Goal: Information Seeking & Learning: Learn about a topic

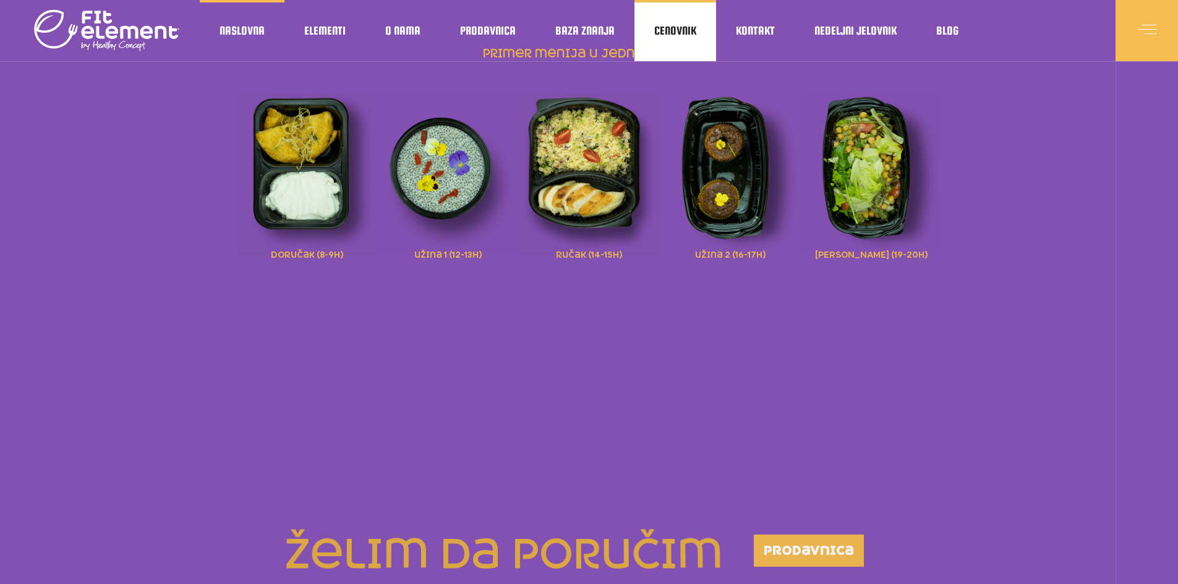
click at [681, 32] on span "Cenovnik" at bounding box center [675, 31] width 42 height 6
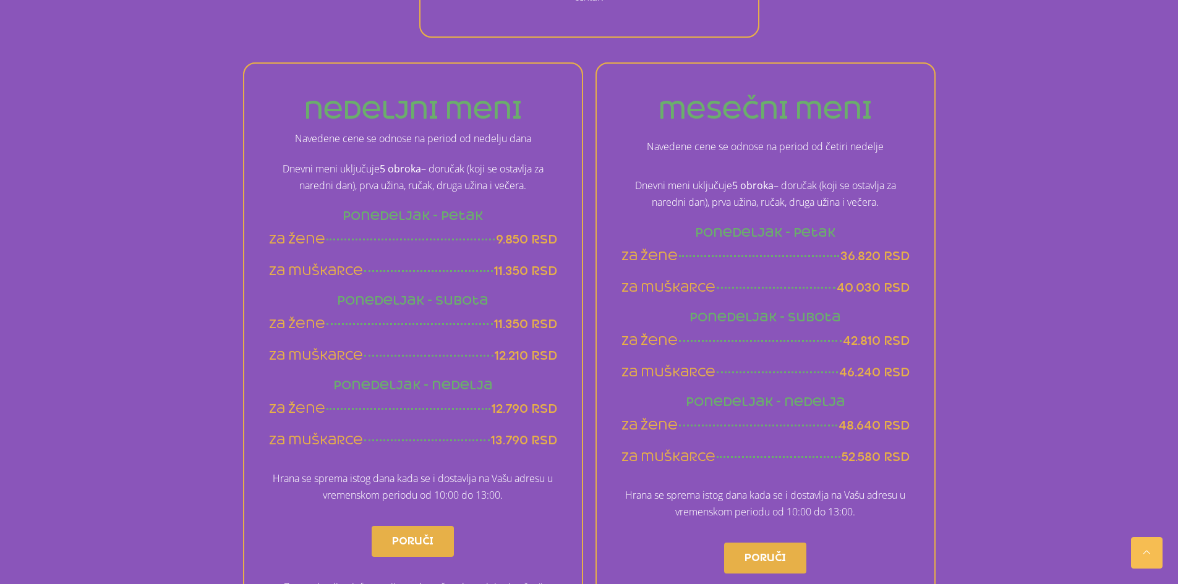
scroll to position [742, 0]
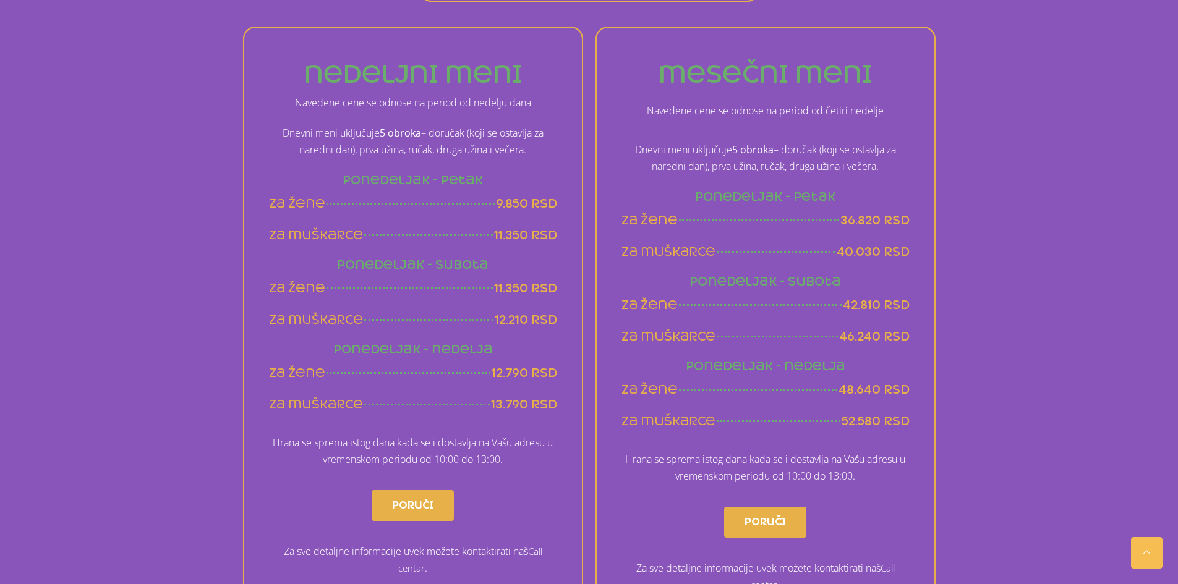
click at [885, 251] on span "40.030 rsd" at bounding box center [873, 251] width 73 height 15
click at [892, 339] on span "46.240 rsd" at bounding box center [874, 336] width 70 height 15
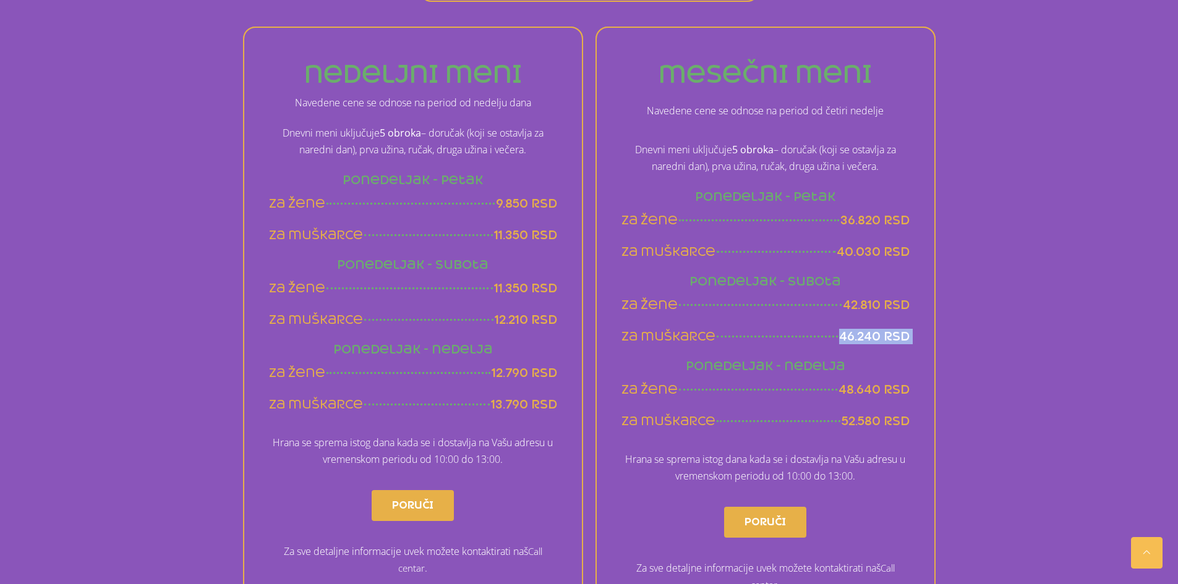
click at [892, 339] on span "46.240 rsd" at bounding box center [874, 336] width 70 height 15
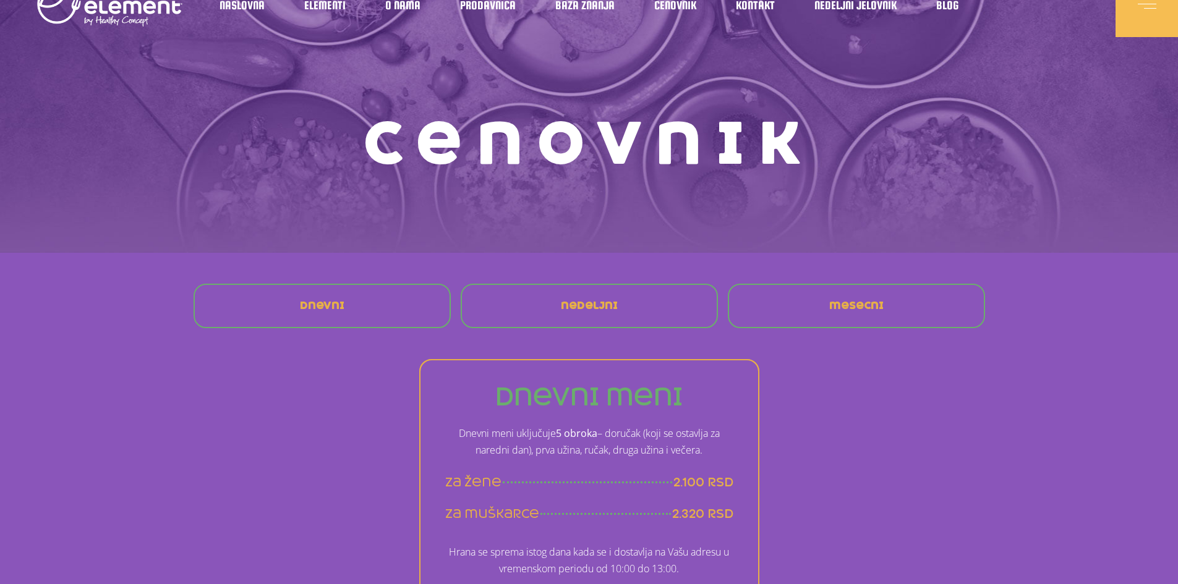
scroll to position [0, 0]
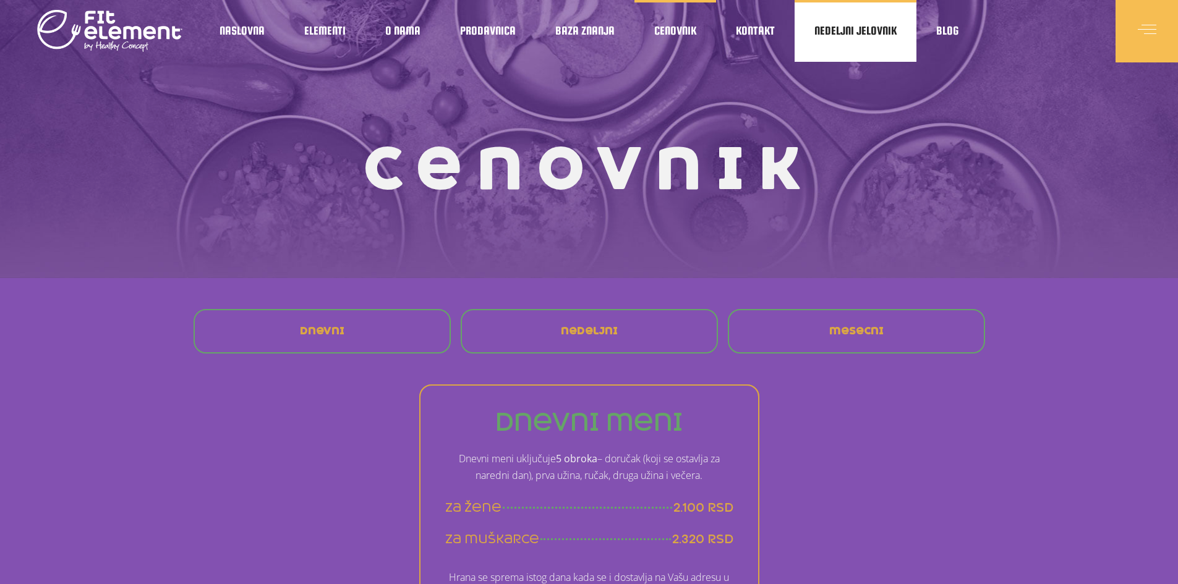
click at [828, 40] on link "Nedeljni jelovnik" at bounding box center [856, 31] width 122 height 62
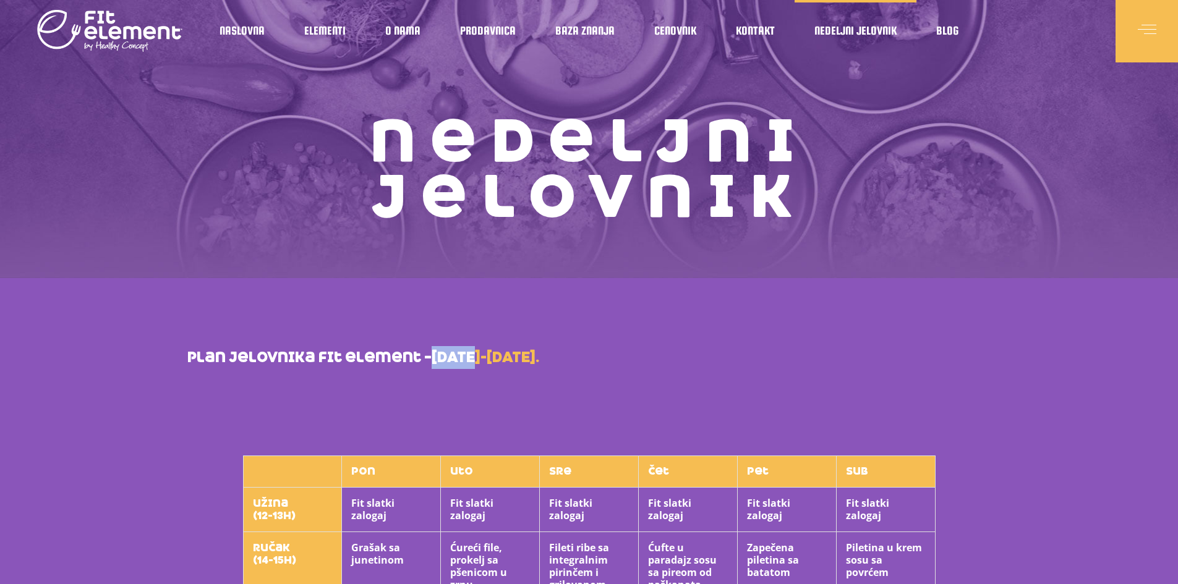
drag, startPoint x: 435, startPoint y: 358, endPoint x: 472, endPoint y: 362, distance: 37.4
click at [472, 362] on strong "[DATE]-[DATE]." at bounding box center [486, 358] width 108 height 18
drag, startPoint x: 479, startPoint y: 360, endPoint x: 554, endPoint y: 365, distance: 74.9
click at [539, 365] on strong "[DATE]-[DATE]." at bounding box center [486, 358] width 108 height 18
click at [539, 365] on strong "12.05-17.05.2025." at bounding box center [486, 358] width 108 height 18
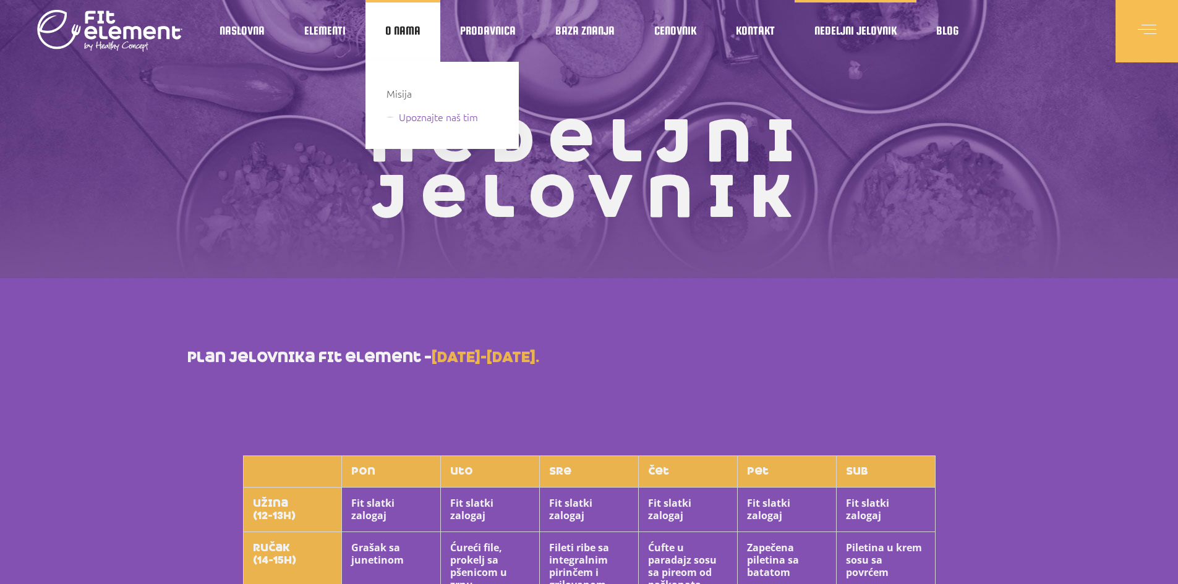
click at [416, 122] on span "Upoznajte naš tim" at bounding box center [438, 117] width 79 height 17
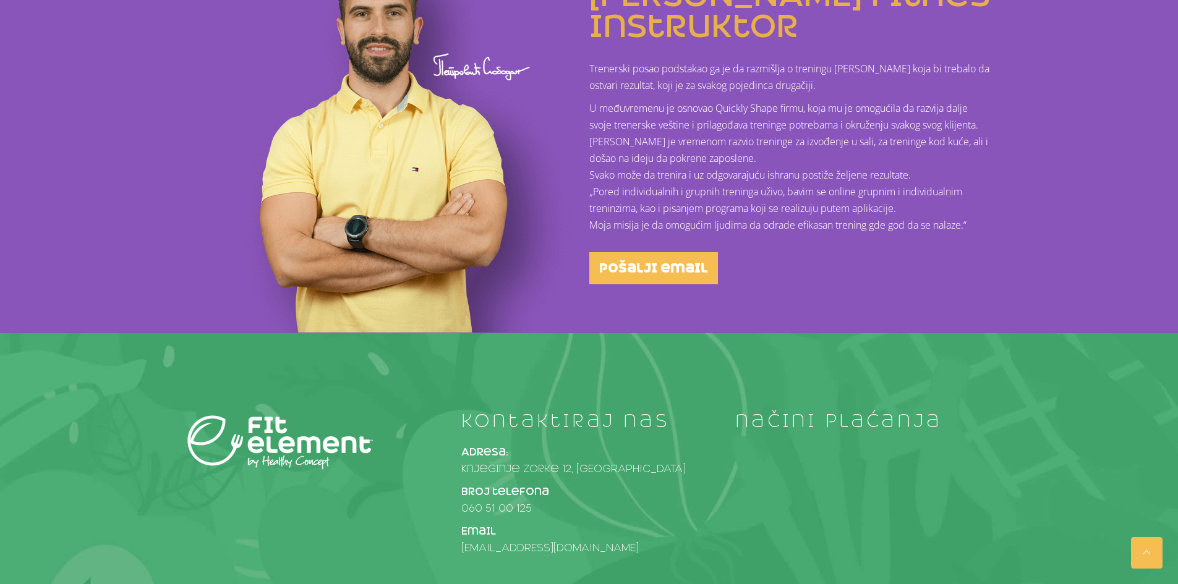
scroll to position [1360, 0]
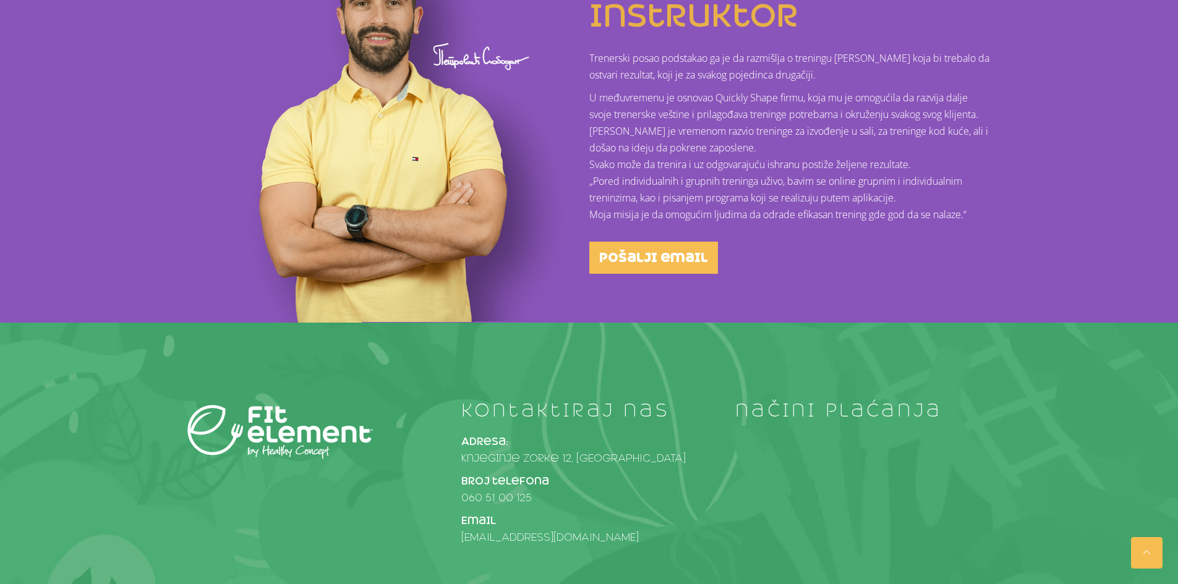
click at [864, 401] on h4 "načini plaćanja" at bounding box center [862, 411] width 255 height 20
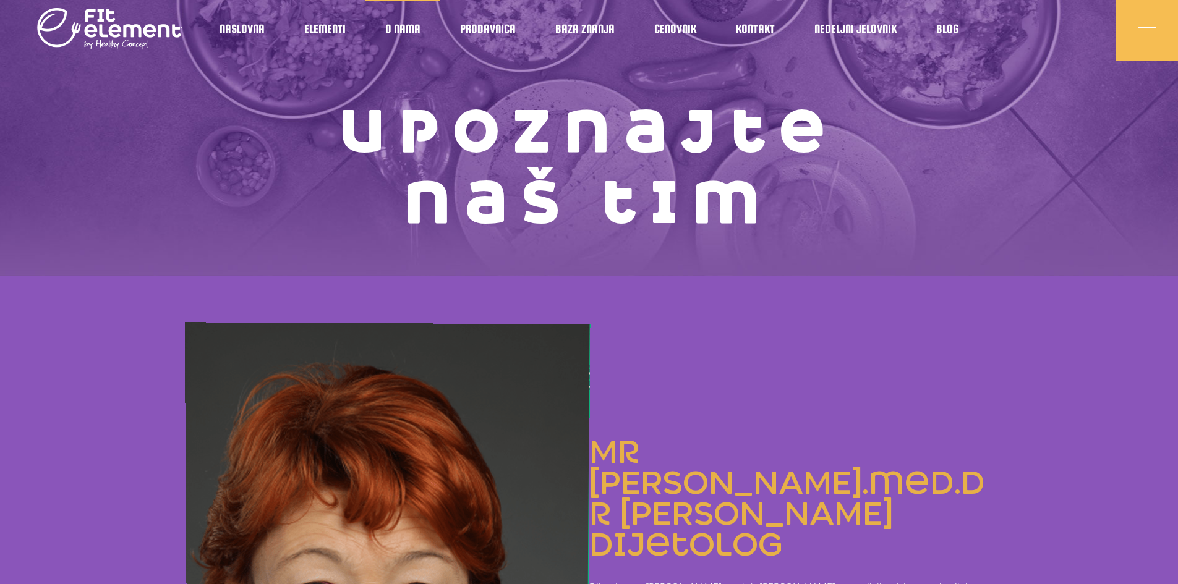
scroll to position [0, 0]
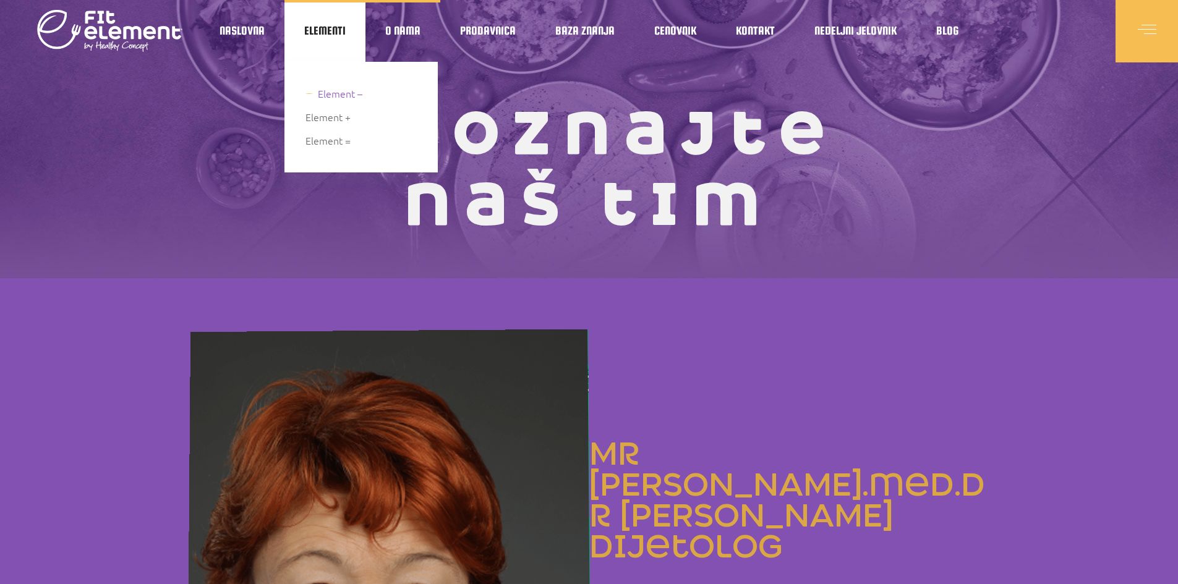
click at [343, 93] on span "Element –" at bounding box center [340, 93] width 45 height 17
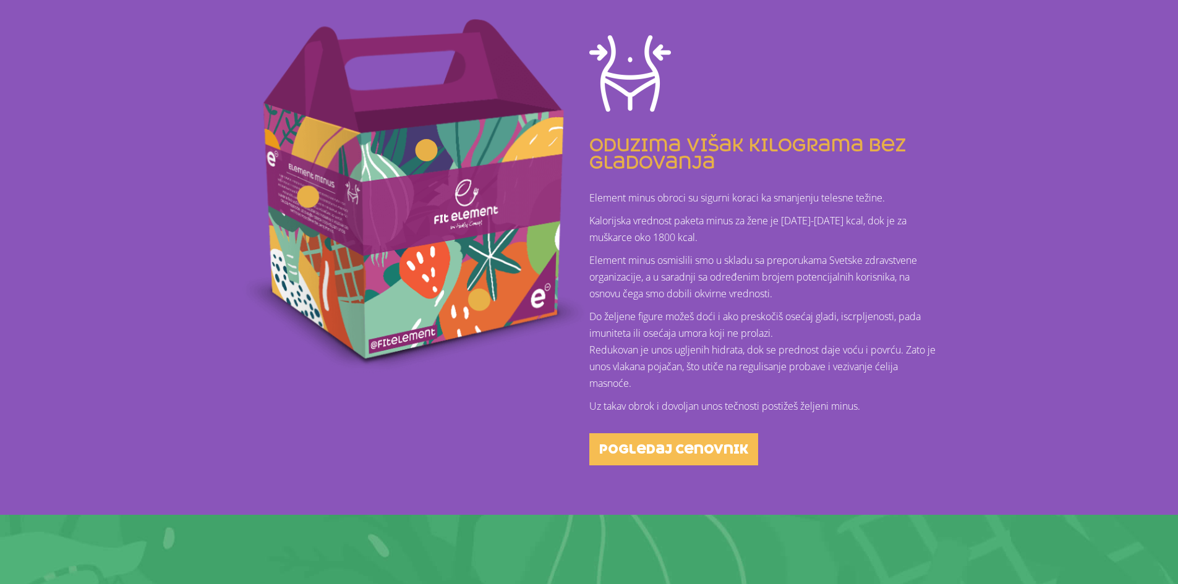
scroll to position [309, 0]
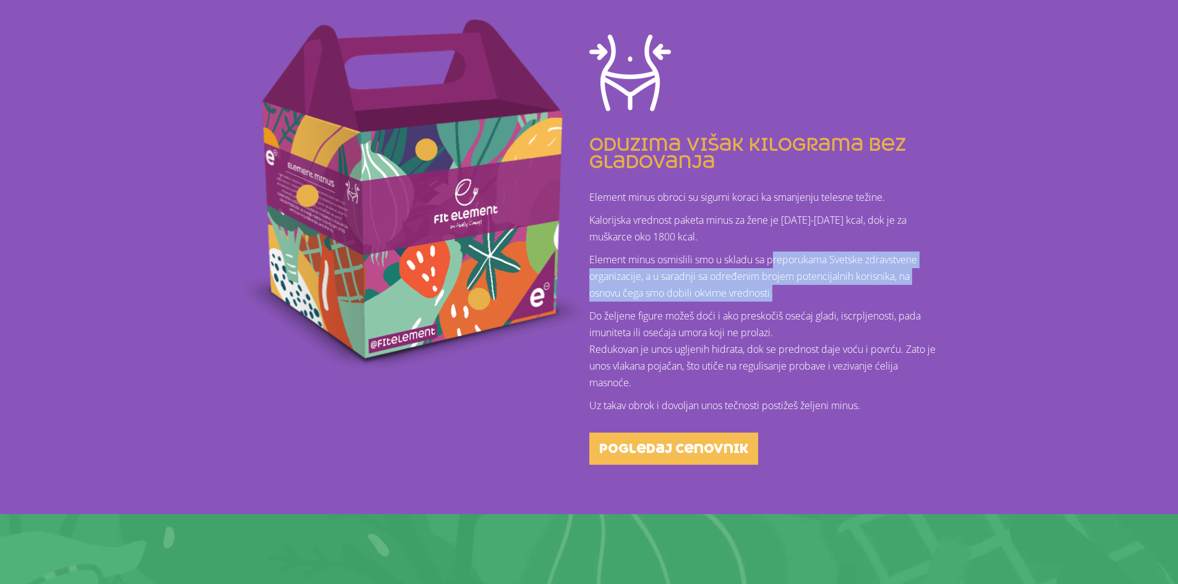
drag, startPoint x: 801, startPoint y: 291, endPoint x: 775, endPoint y: 260, distance: 41.2
click at [775, 260] on p "Element minus osmislili smo u skladu sa preporukama Svetske zdravstvene organiz…" at bounding box center [765, 277] width 352 height 50
drag, startPoint x: 775, startPoint y: 260, endPoint x: 796, endPoint y: 281, distance: 30.2
click at [796, 281] on p "Element minus osmislili smo u skladu sa preporukama Svetske zdravstvene organiz…" at bounding box center [765, 277] width 352 height 50
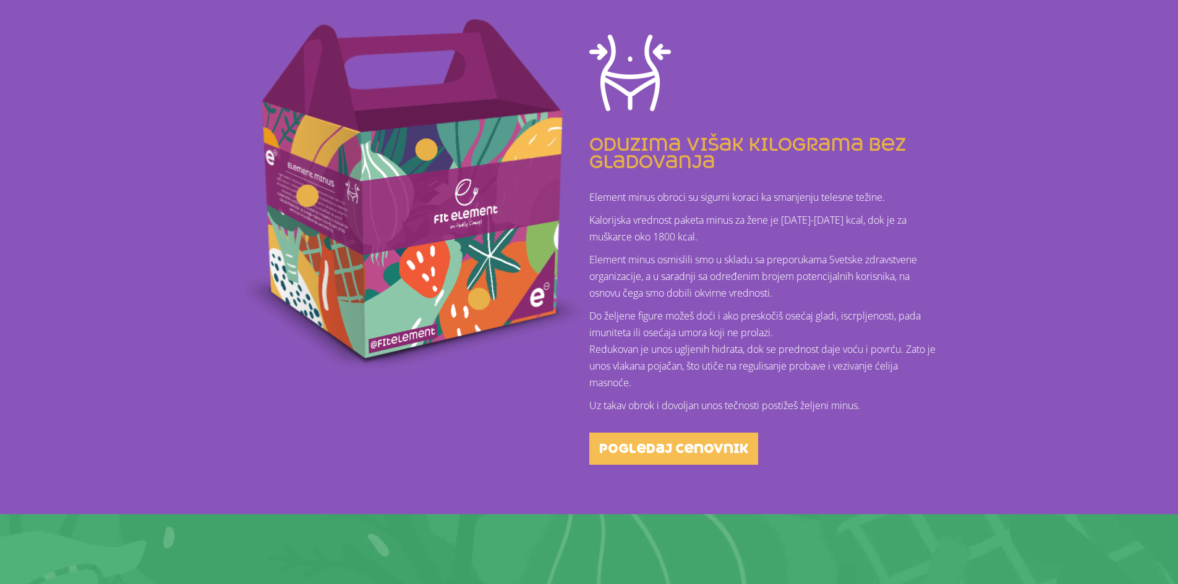
click at [795, 293] on p "Element minus osmislili smo u skladu sa preporukama Svetske zdravstvene organiz…" at bounding box center [765, 277] width 352 height 50
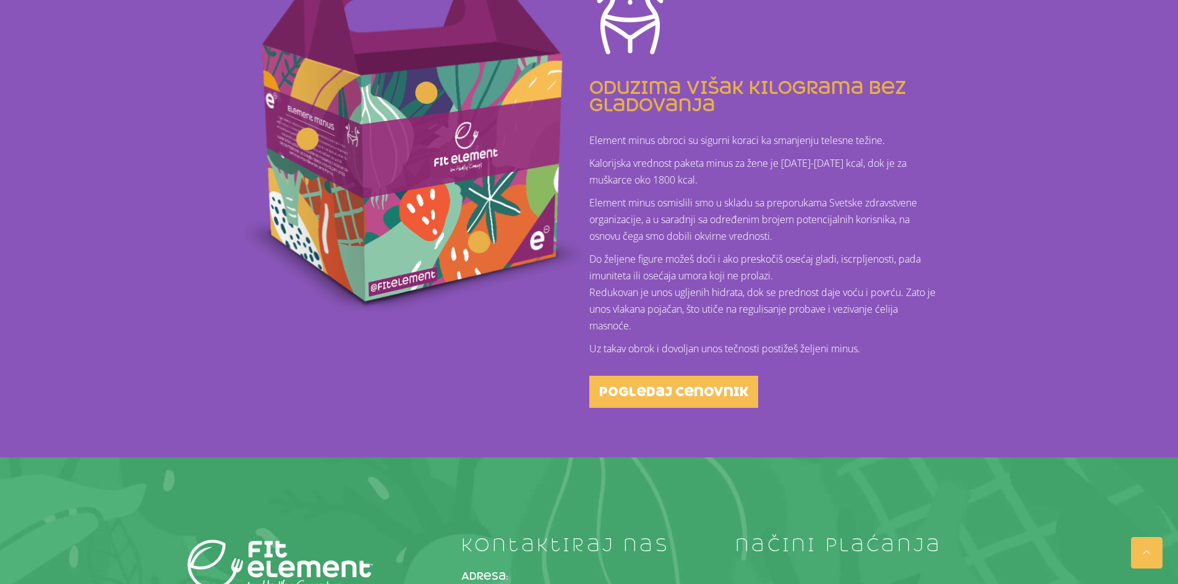
scroll to position [371, 0]
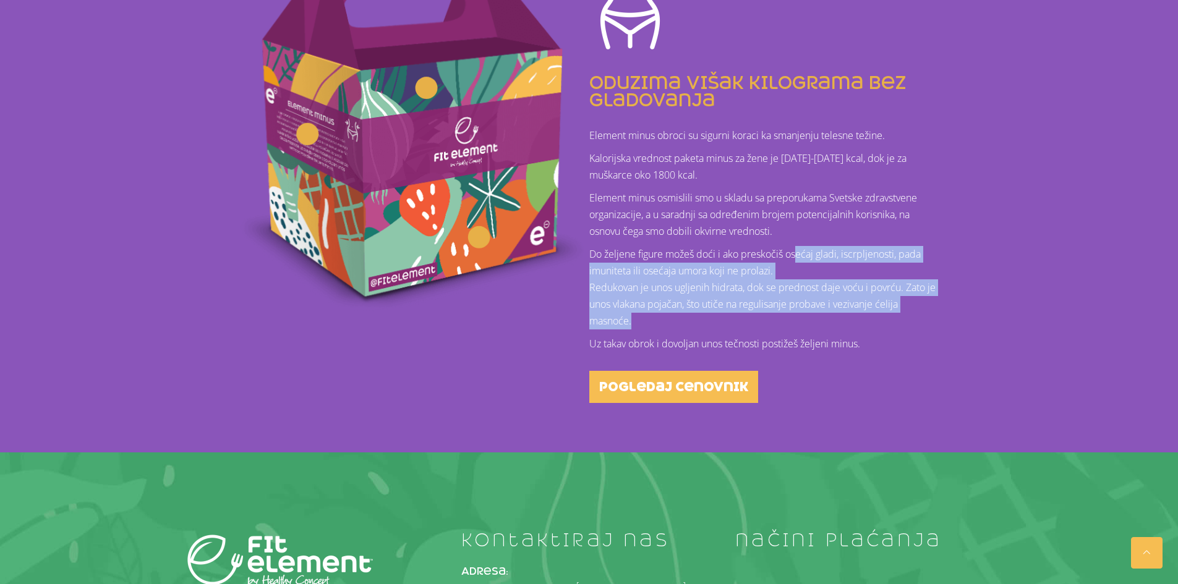
drag, startPoint x: 821, startPoint y: 326, endPoint x: 796, endPoint y: 254, distance: 75.9
click at [796, 254] on p "Do željene figure [PERSON_NAME] i ako preskočiš osećaj gladi, iscrpljenosti, pa…" at bounding box center [765, 287] width 352 height 83
drag, startPoint x: 796, startPoint y: 254, endPoint x: 795, endPoint y: 308, distance: 53.8
click at [795, 308] on p "Do željene figure možeš doći i ako preskočiš osećaj gladi, iscrpljenosti, pada …" at bounding box center [765, 287] width 352 height 83
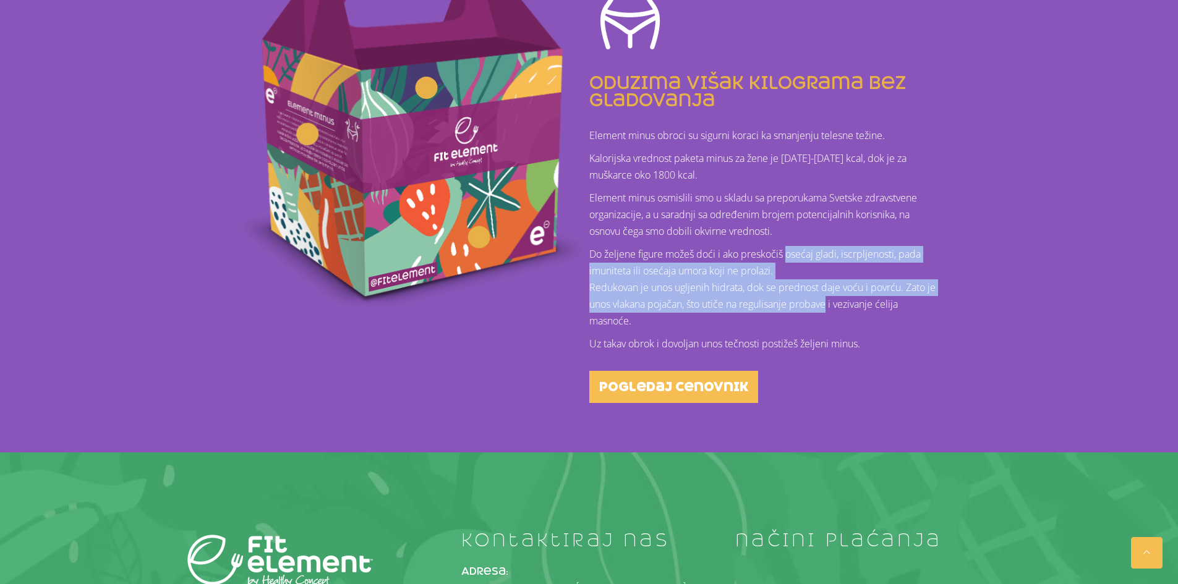
click at [795, 308] on p "Do željene figure možeš doći i ako preskočiš osećaj gladi, iscrpljenosti, pada …" at bounding box center [765, 287] width 352 height 83
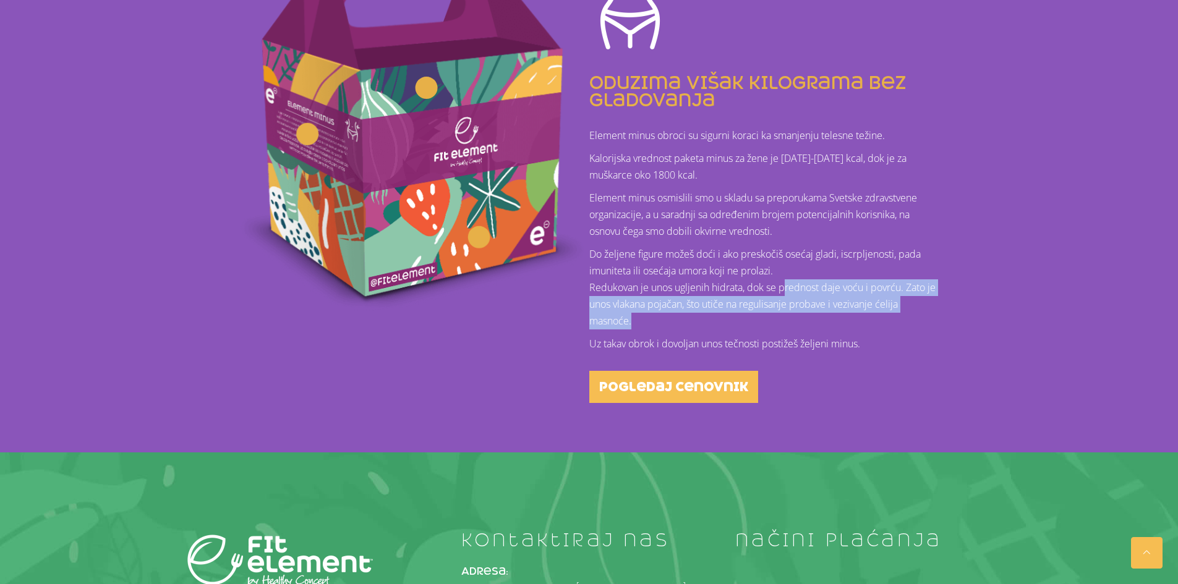
drag, startPoint x: 793, startPoint y: 317, endPoint x: 787, endPoint y: 283, distance: 35.1
click at [787, 283] on p "Do željene figure možeš doći i ako preskočiš osećaj gladi, iscrpljenosti, pada …" at bounding box center [765, 287] width 352 height 83
click at [787, 282] on p "Do željene figure možeš doći i ako preskočiš osećaj gladi, iscrpljenosti, pada …" at bounding box center [765, 287] width 352 height 83
drag, startPoint x: 787, startPoint y: 282, endPoint x: 791, endPoint y: 315, distance: 33.6
click at [791, 315] on p "Do željene figure možeš doći i ako preskočiš osećaj gladi, iscrpljenosti, pada …" at bounding box center [765, 287] width 352 height 83
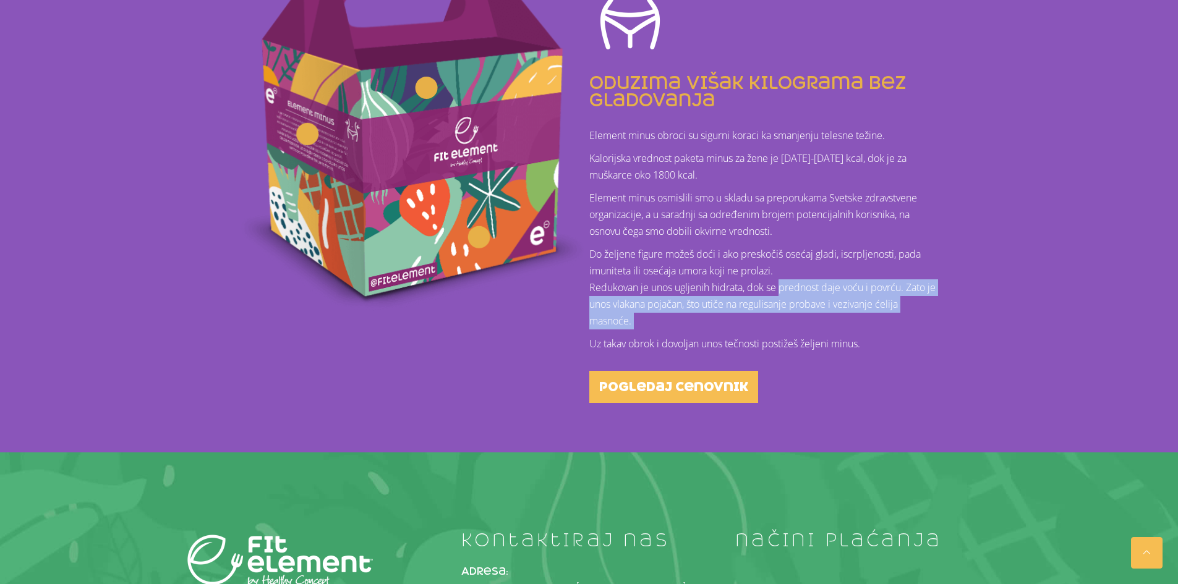
click at [791, 315] on p "Do željene figure možeš doći i ako preskočiš osećaj gladi, iscrpljenosti, pada …" at bounding box center [765, 287] width 352 height 83
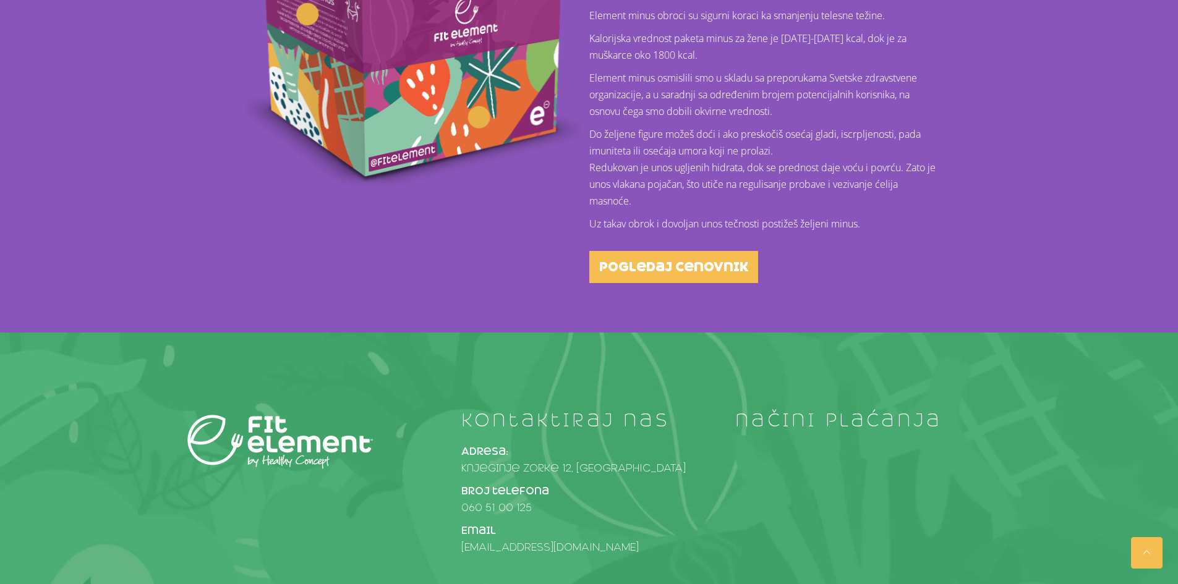
scroll to position [495, 0]
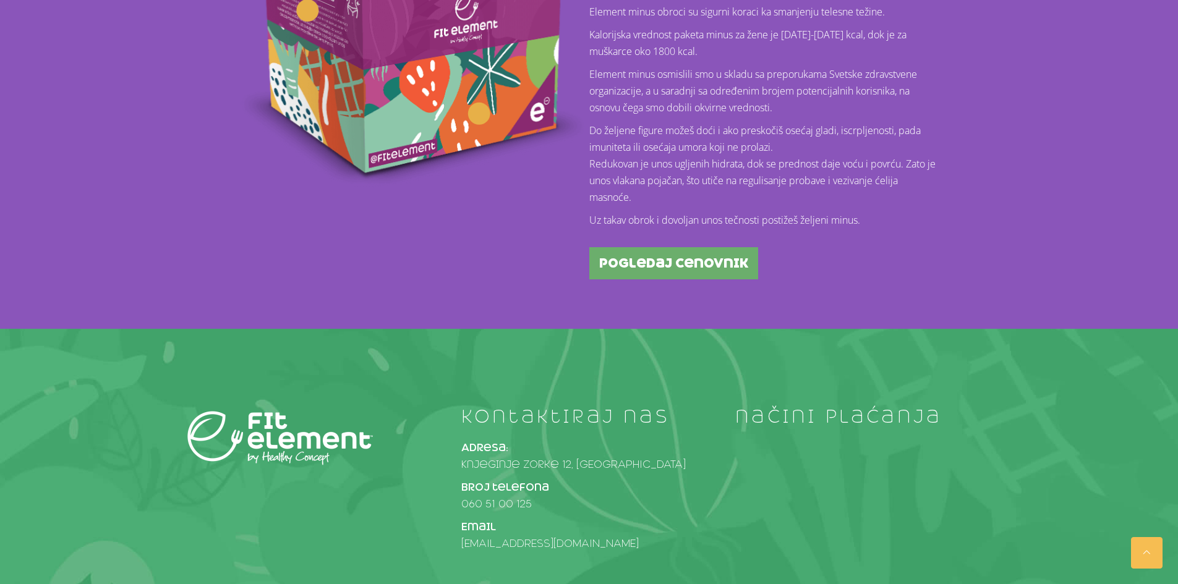
click at [719, 269] on span "pogledaj cenovnik" at bounding box center [673, 263] width 149 height 12
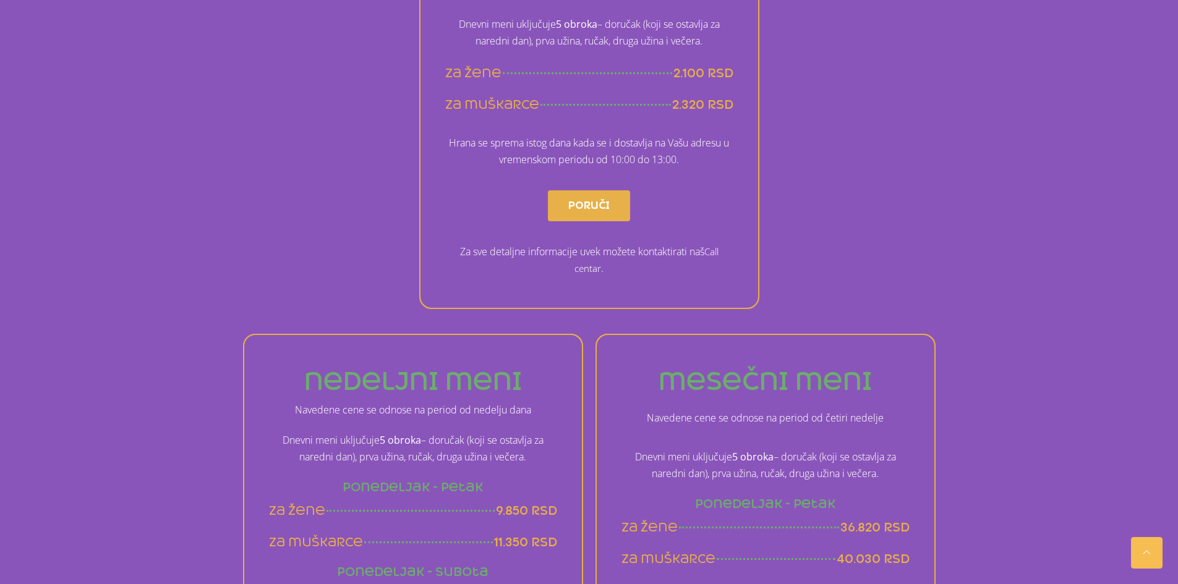
scroll to position [433, 0]
click at [618, 250] on p "Za sve detaljne informacije uvek možete kontaktirati naš Call centar ." at bounding box center [589, 261] width 288 height 33
click at [624, 258] on p "Za sve detaljne informacije uvek možete kontaktirati naš Call centar ." at bounding box center [589, 261] width 288 height 33
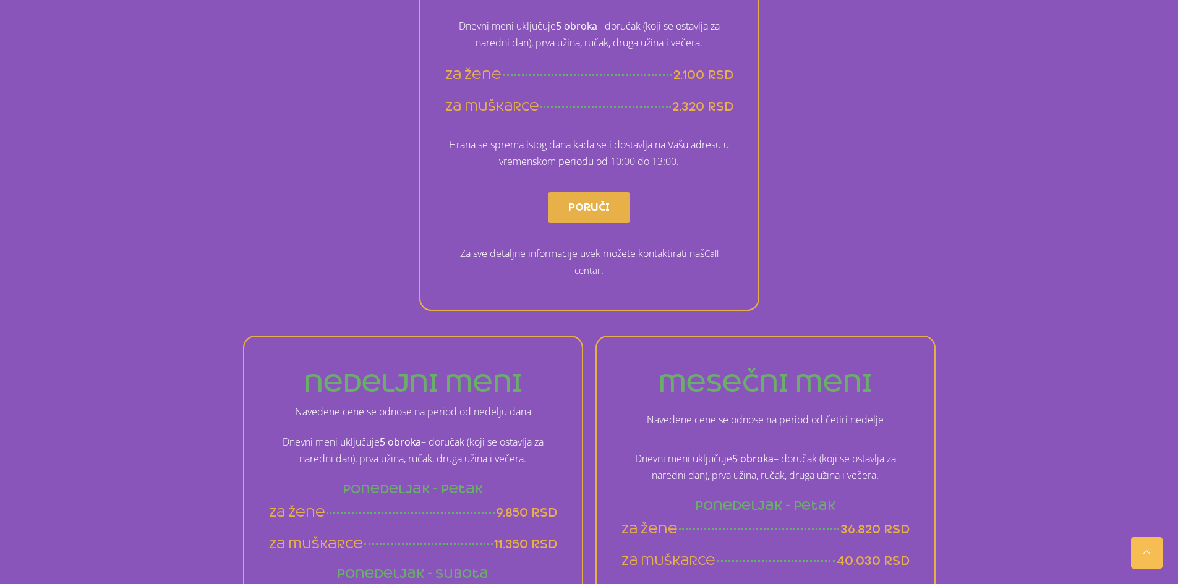
click at [624, 256] on p "Za sve detaljne informacije uvek možete kontaktirati naš Call centar ." at bounding box center [589, 261] width 288 height 33
click at [633, 259] on p "Za sve detaljne informacije uvek možete kontaktirati naš Call centar ." at bounding box center [589, 261] width 288 height 33
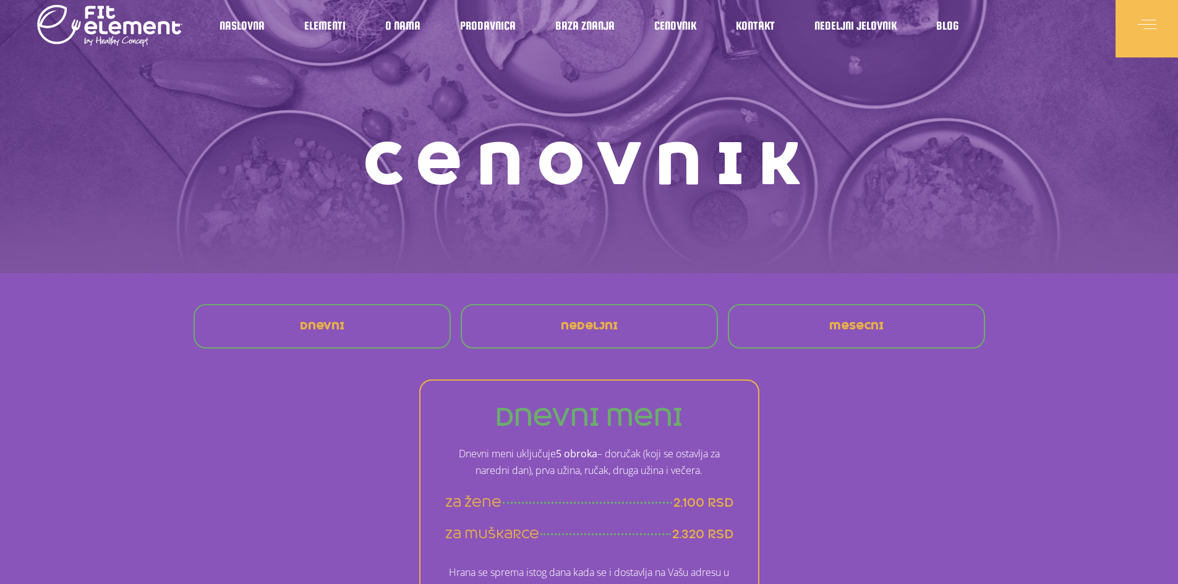
scroll to position [0, 0]
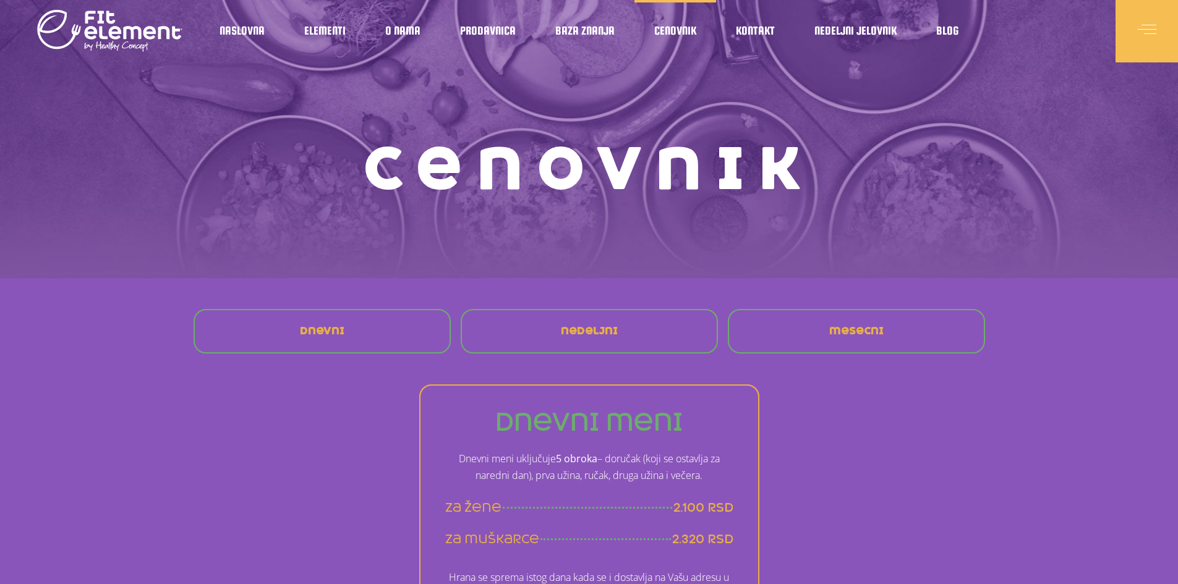
click at [635, 338] on div "nedeljni" at bounding box center [589, 332] width 242 height 30
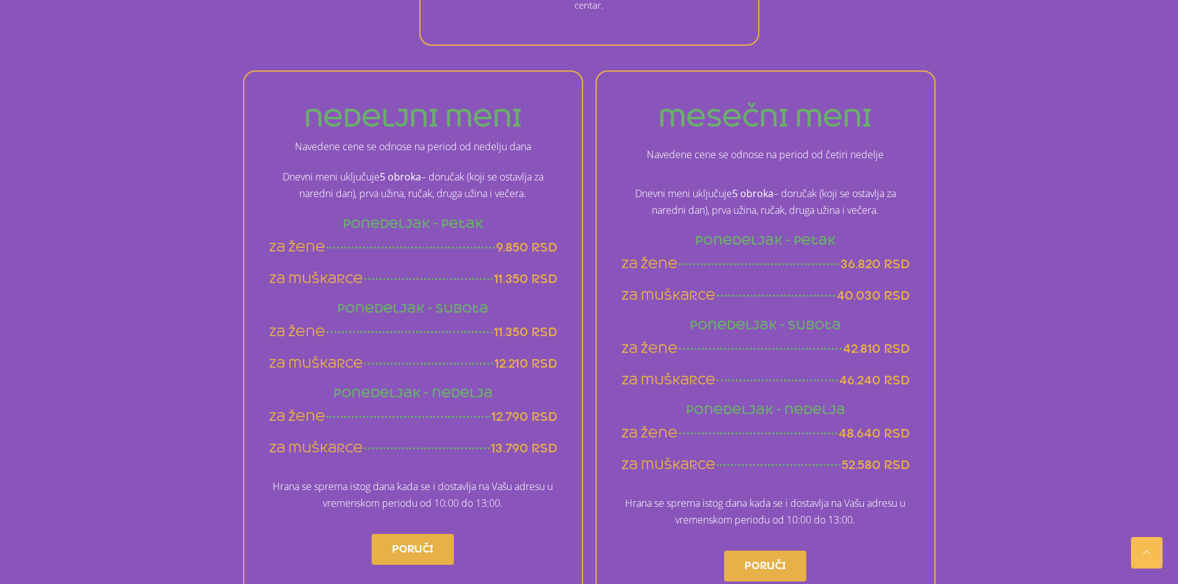
scroll to position [742, 0]
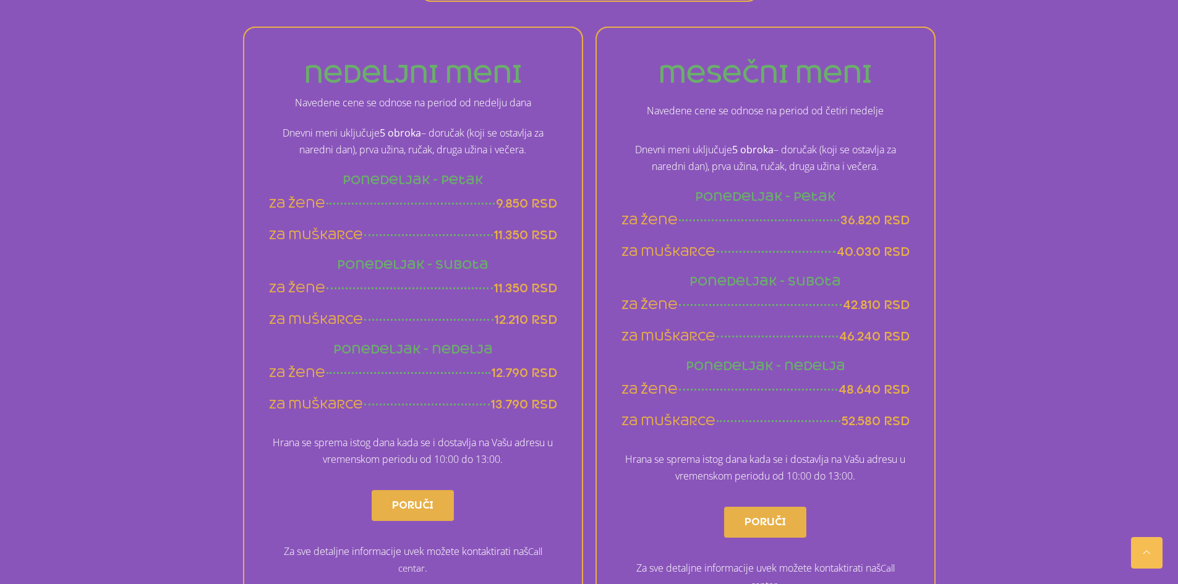
click at [865, 255] on span "40.030 rsd" at bounding box center [873, 251] width 73 height 15
click at [865, 254] on span "40.030 rsd" at bounding box center [873, 251] width 73 height 15
click at [863, 257] on span "40.030 rsd" at bounding box center [873, 251] width 73 height 15
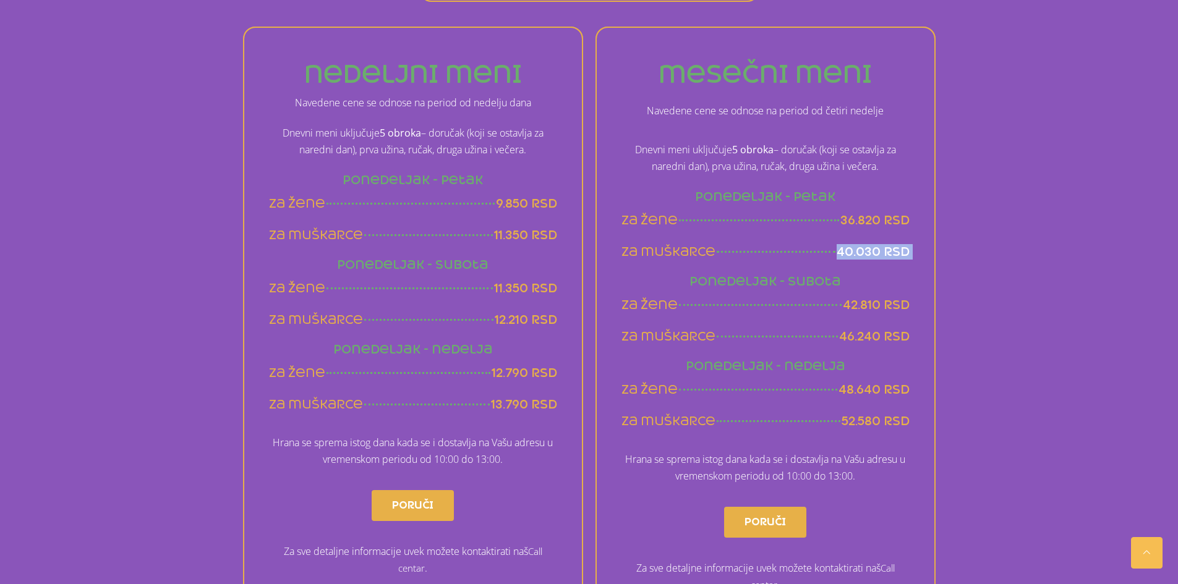
click at [863, 257] on span "40.030 rsd" at bounding box center [873, 251] width 73 height 15
click at [861, 257] on span "40.030 rsd" at bounding box center [873, 251] width 73 height 15
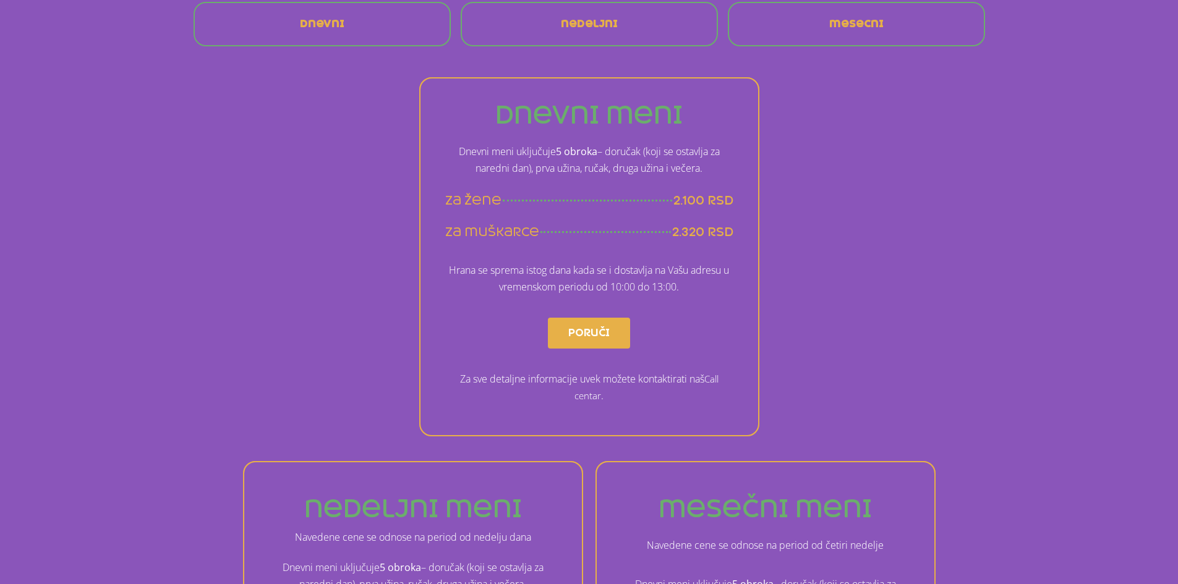
scroll to position [309, 0]
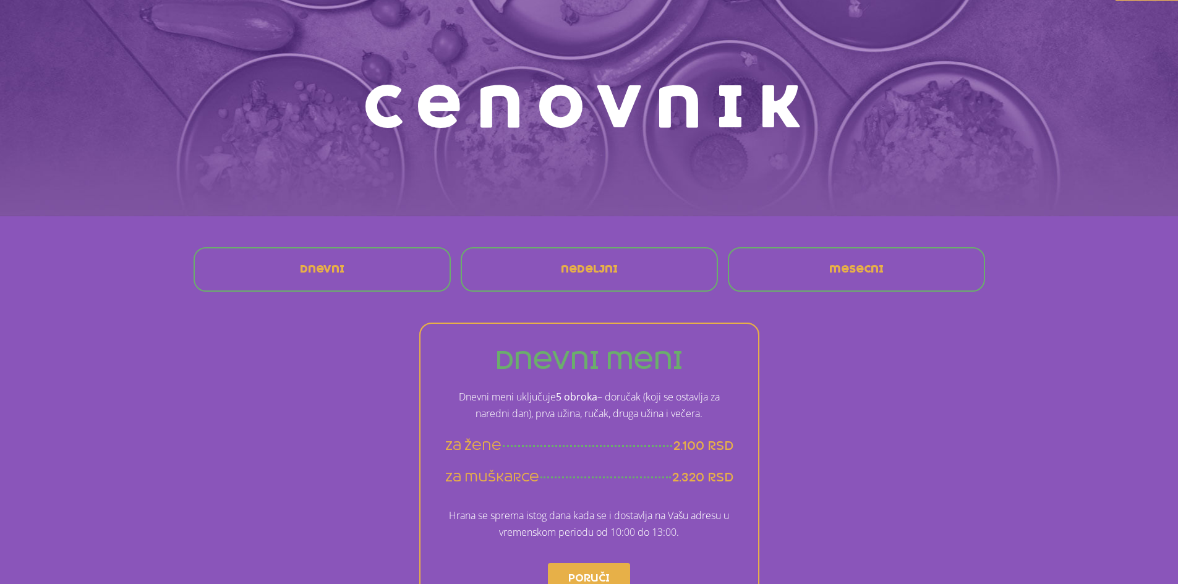
click at [612, 261] on link "nedeljni" at bounding box center [589, 270] width 77 height 30
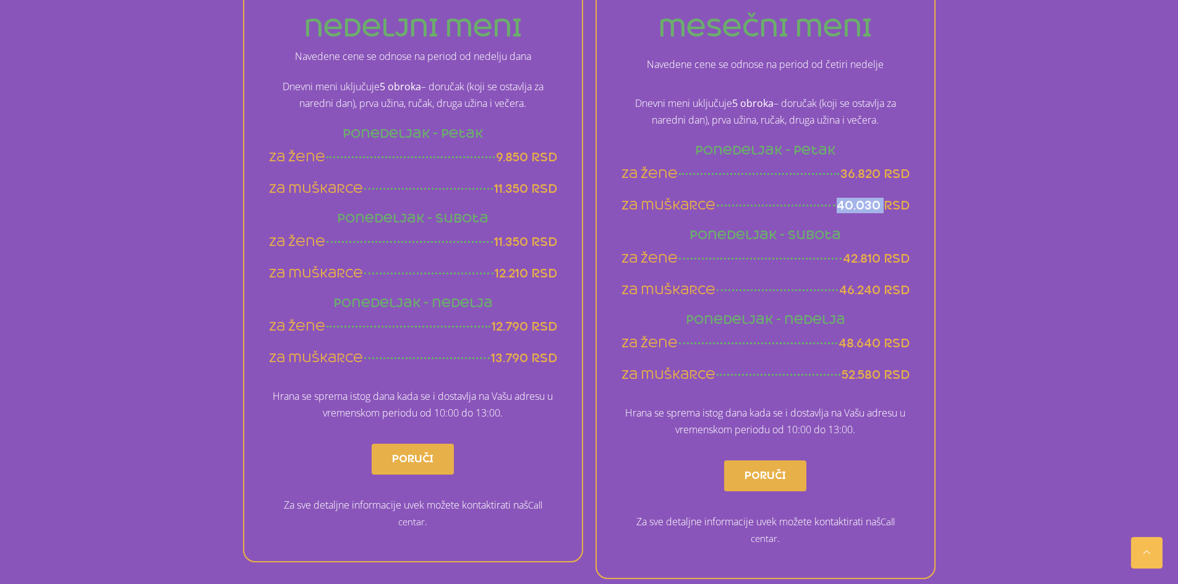
scroll to position [795, 0]
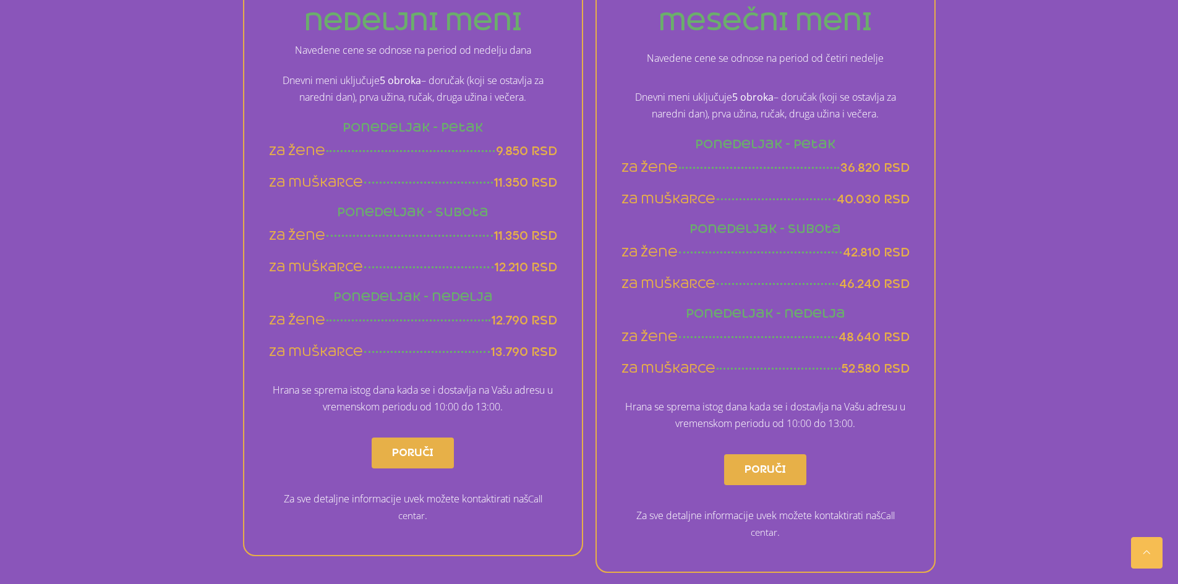
drag, startPoint x: 320, startPoint y: 44, endPoint x: 454, endPoint y: 66, distance: 135.9
click at [454, 66] on div "nedeljni meni Navedene cene se odnose na period od nedelju dana Dnevni meni ukl…" at bounding box center [413, 265] width 340 height 582
drag, startPoint x: 269, startPoint y: 69, endPoint x: 540, endPoint y: 98, distance: 272.4
click at [540, 98] on div "Dnevni meni uključuje 5 obroka – doručak (koji se ostavlja za naredni dan), prv…" at bounding box center [413, 89] width 288 height 46
click at [540, 98] on p "Dnevni meni uključuje 5 obroka – doručak (koji se ostavlja za naredni dan), prv…" at bounding box center [413, 88] width 288 height 33
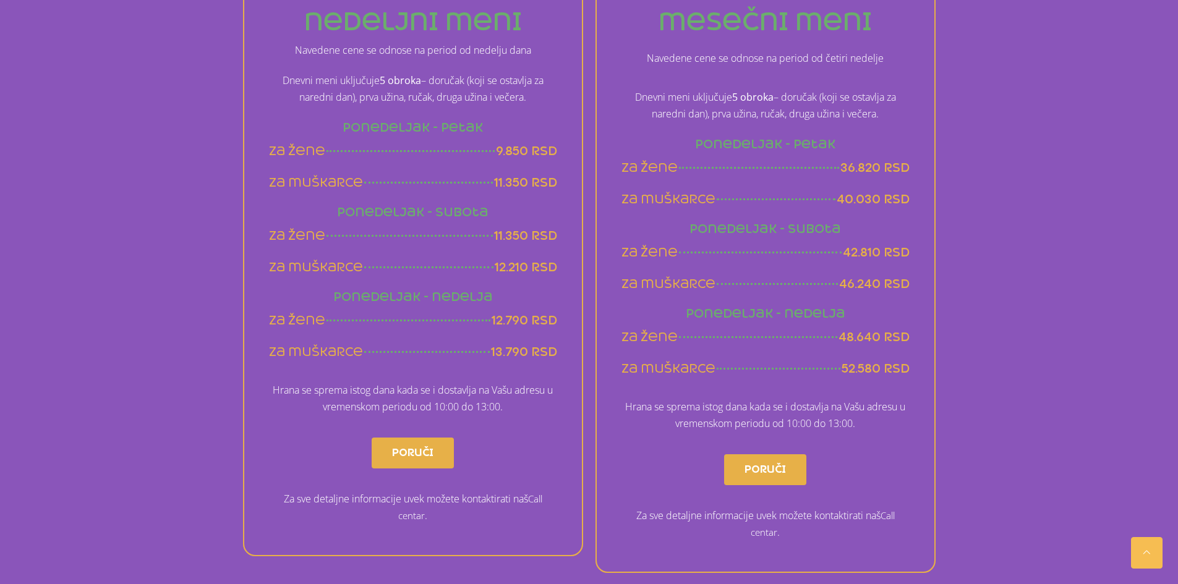
click at [509, 179] on span "11.350 rsd" at bounding box center [525, 182] width 63 height 15
click at [509, 178] on span "11.350 rsd" at bounding box center [525, 182] width 63 height 15
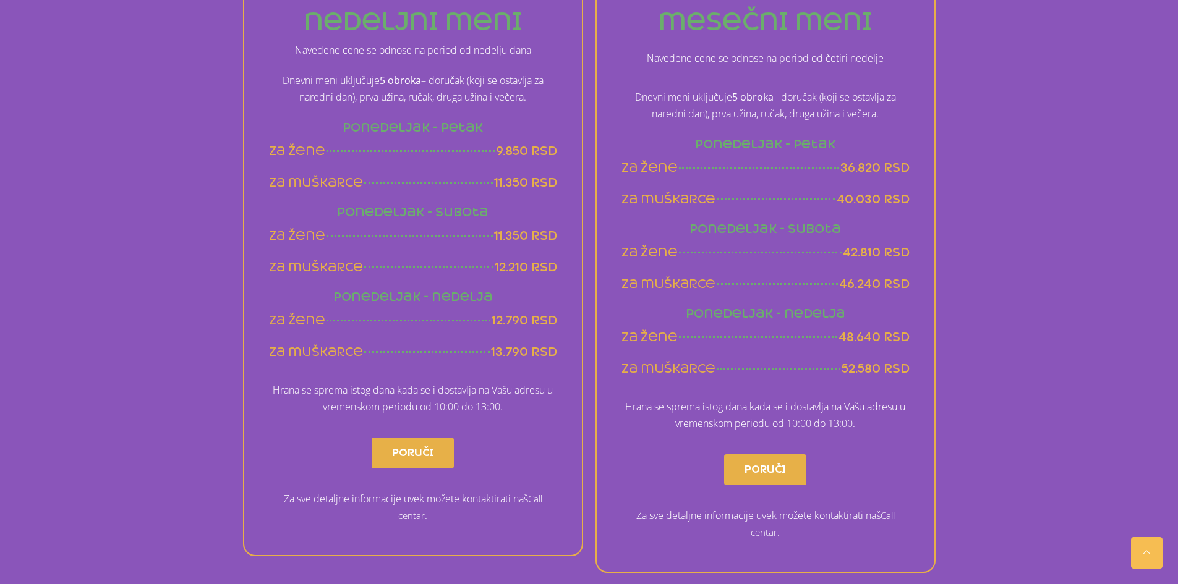
click at [518, 274] on span "12.210 rsd" at bounding box center [526, 267] width 62 height 15
click at [497, 349] on span "13.790 rsd" at bounding box center [524, 351] width 66 height 15
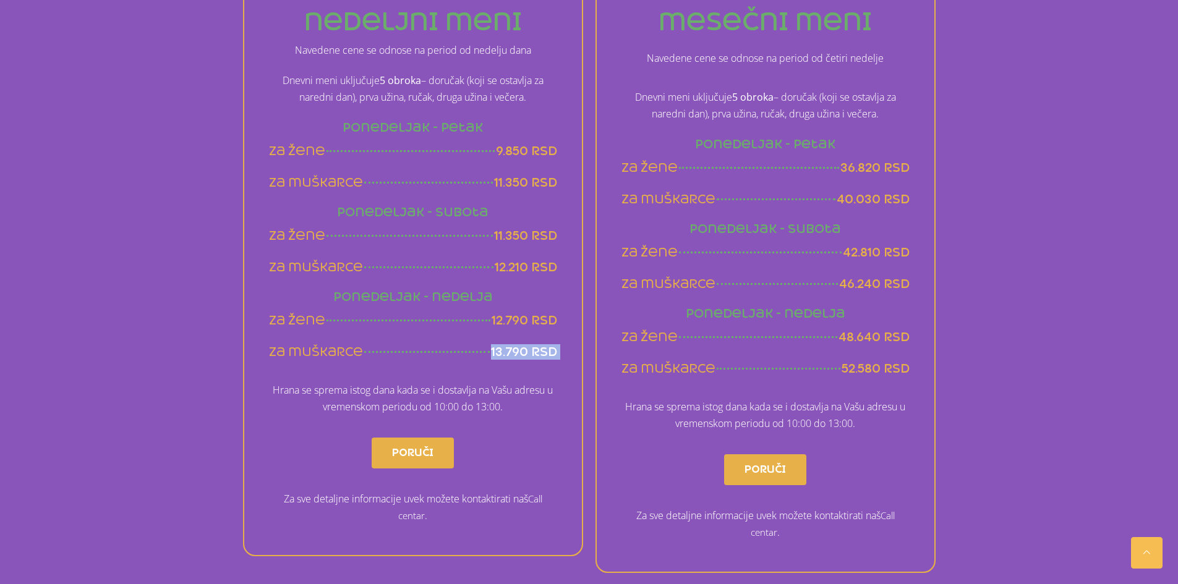
click at [497, 349] on span "13.790 rsd" at bounding box center [524, 351] width 66 height 15
click at [508, 267] on span "12.210 rsd" at bounding box center [526, 267] width 62 height 15
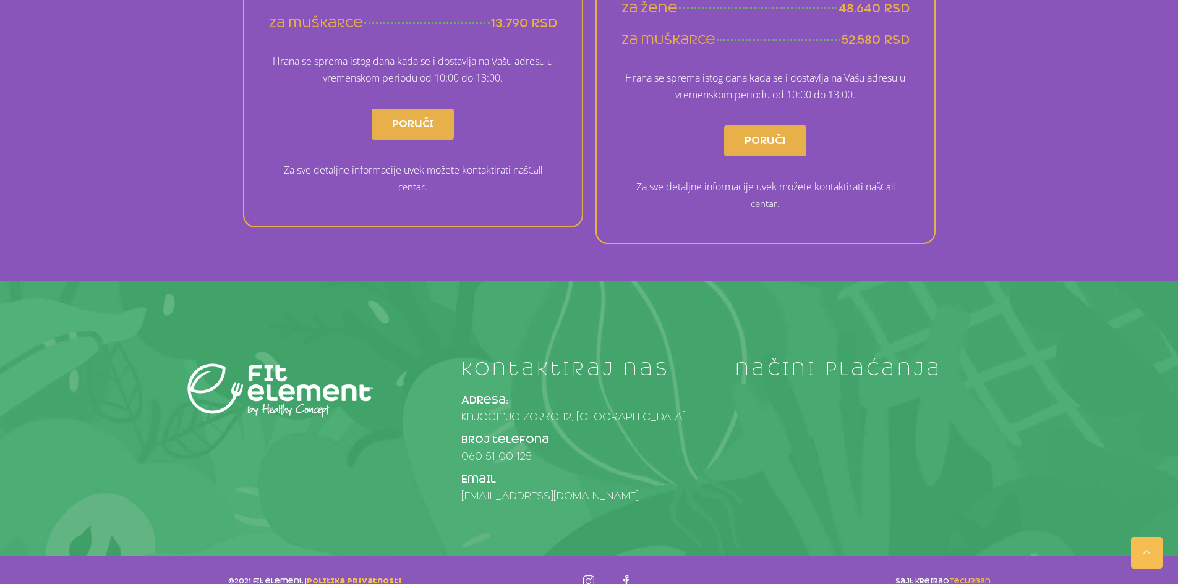
scroll to position [1146, 0]
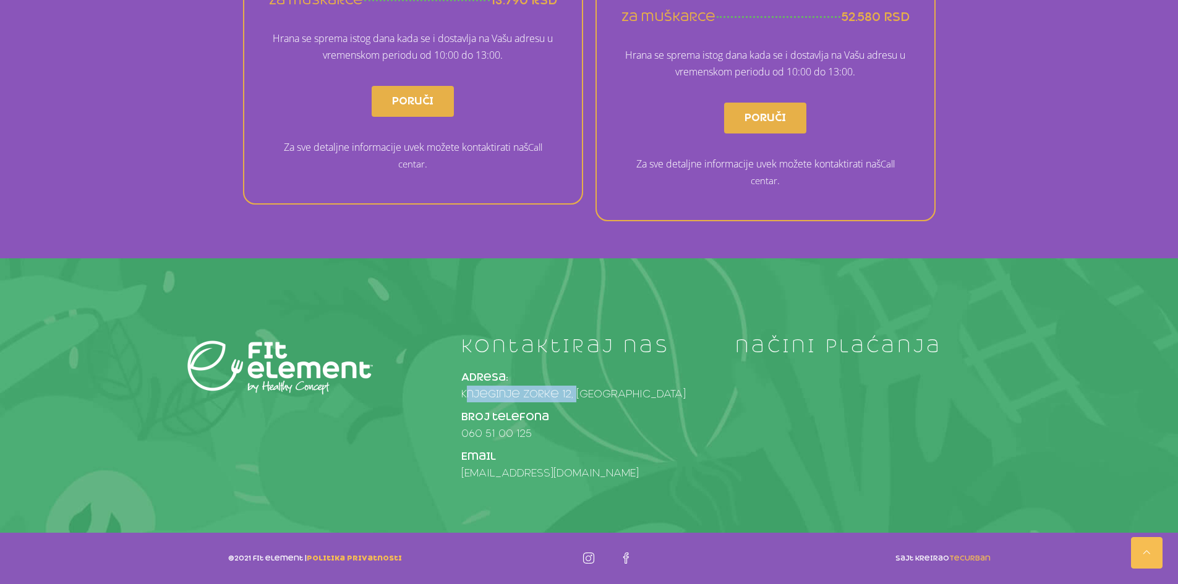
drag, startPoint x: 454, startPoint y: 392, endPoint x: 574, endPoint y: 398, distance: 120.1
click at [574, 398] on div "kontaktiraj nas Adresa: Knjeginje Zorke 12, Beograd Broj telefona 060 51 00 125…" at bounding box center [589, 411] width 274 height 151
copy p "Knjeginje Zorke 12,"
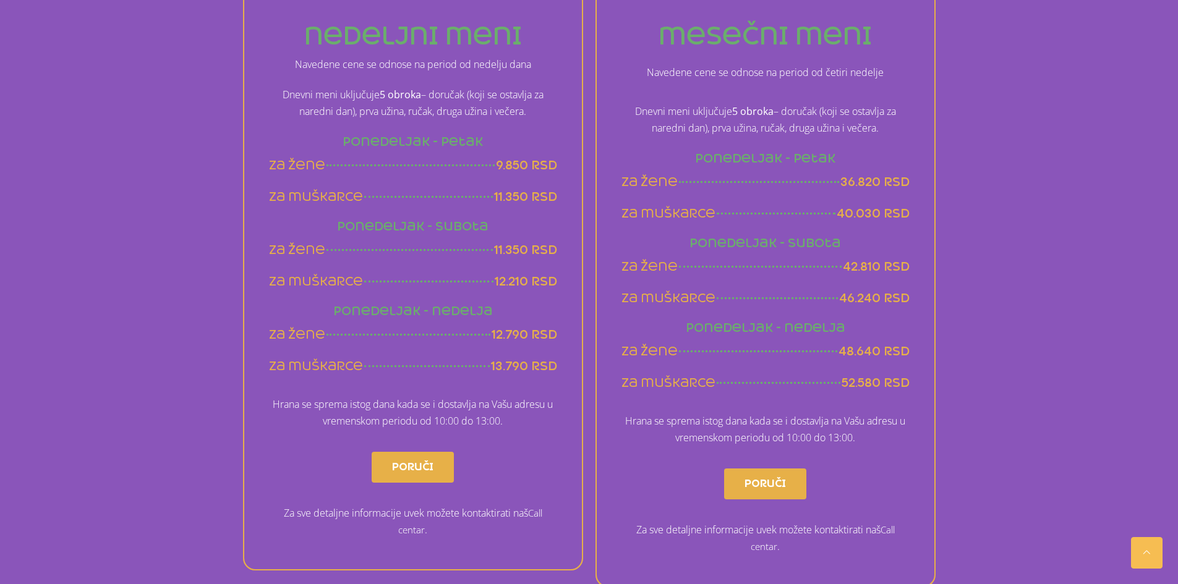
scroll to position [775, 0]
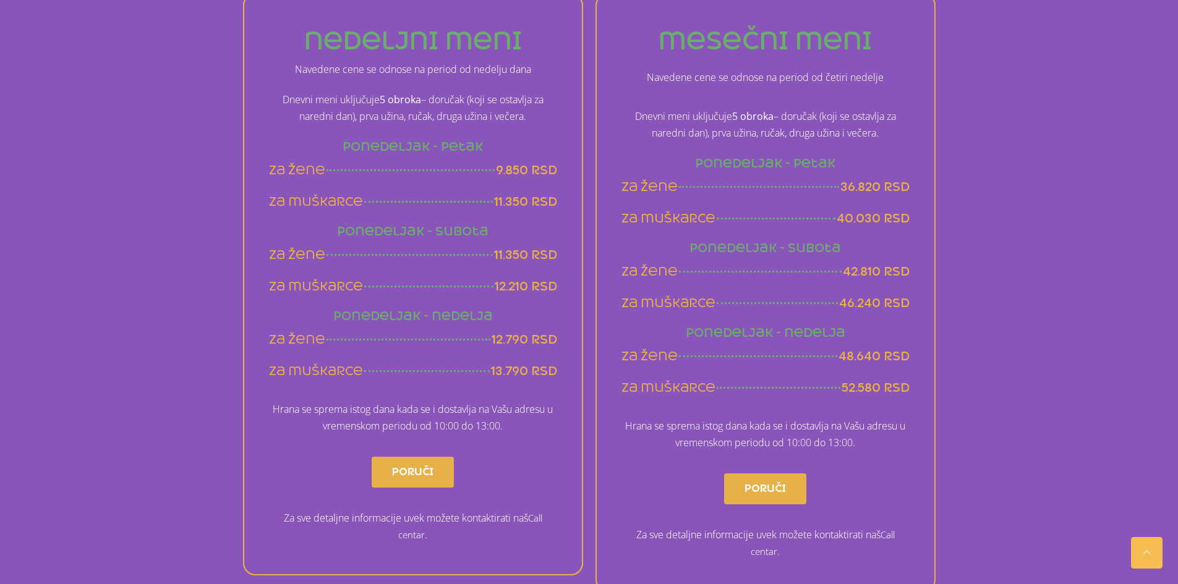
click at [868, 211] on span "40.030 rsd" at bounding box center [873, 218] width 73 height 15
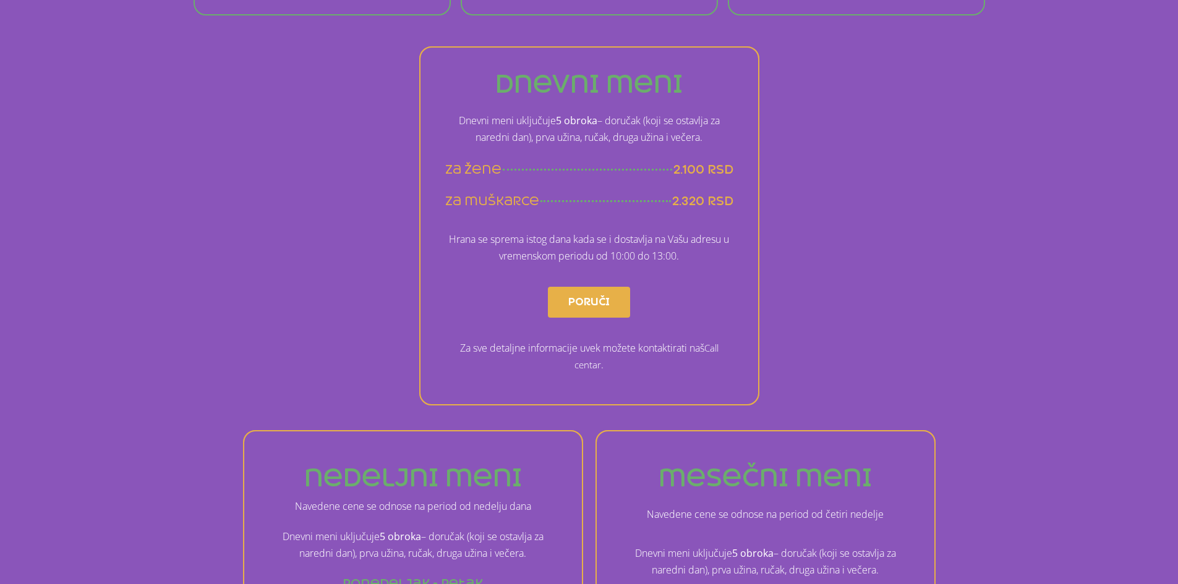
scroll to position [281, 0]
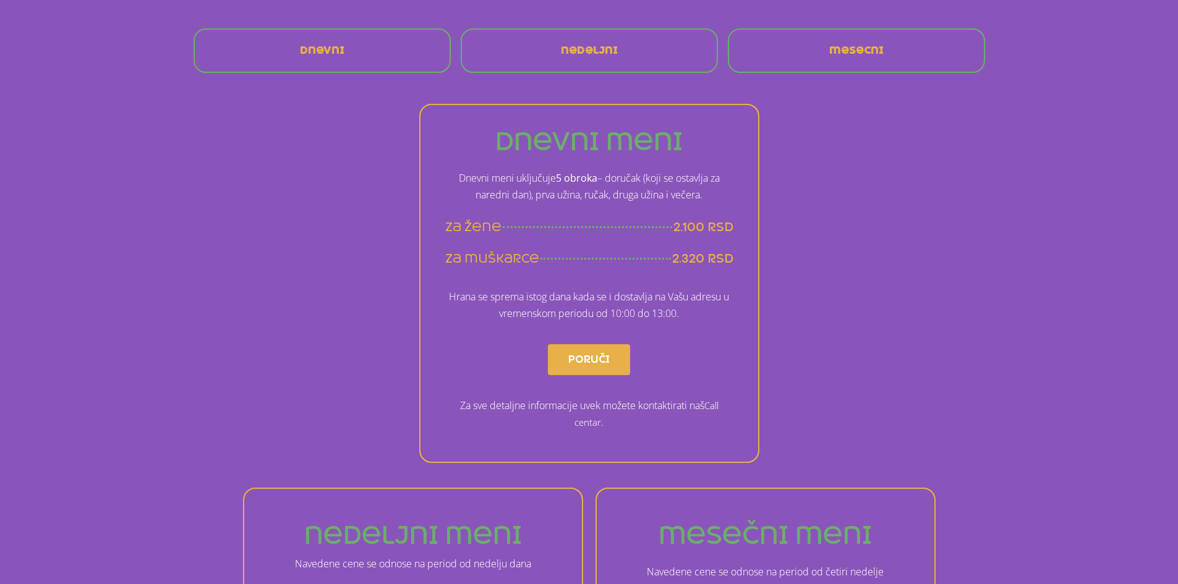
click at [690, 262] on span "2.320 rsd" at bounding box center [702, 258] width 61 height 15
